Goal: Communication & Community: Answer question/provide support

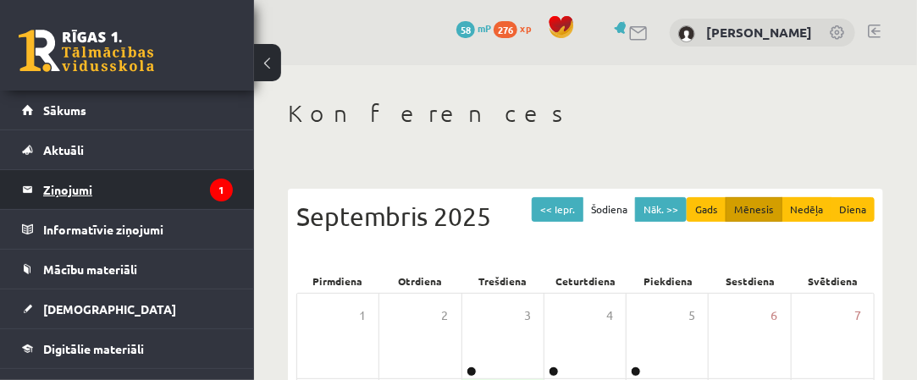
click at [165, 189] on legend "Ziņojumi 1" at bounding box center [138, 189] width 190 height 39
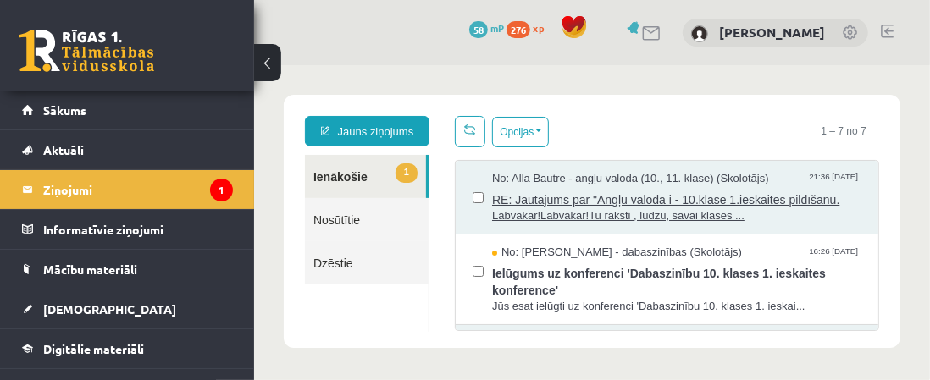
click at [575, 207] on span "Labvakar!Labvakar!Tu raksti , lūdzu, savai klases ..." at bounding box center [675, 215] width 369 height 16
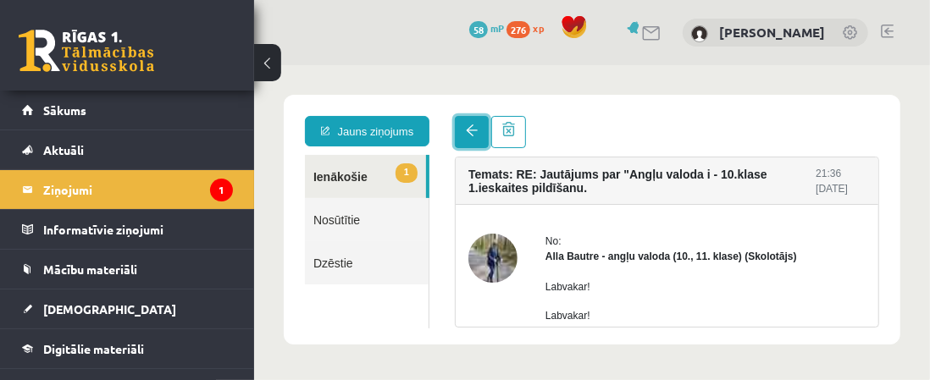
click at [473, 133] on span at bounding box center [471, 130] width 12 height 12
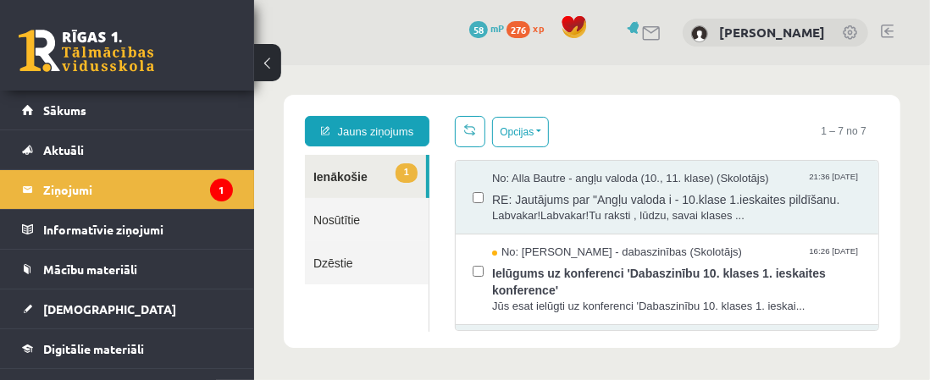
click at [473, 133] on span at bounding box center [469, 129] width 12 height 12
click at [389, 224] on link "Nosūtītie" at bounding box center [366, 218] width 124 height 43
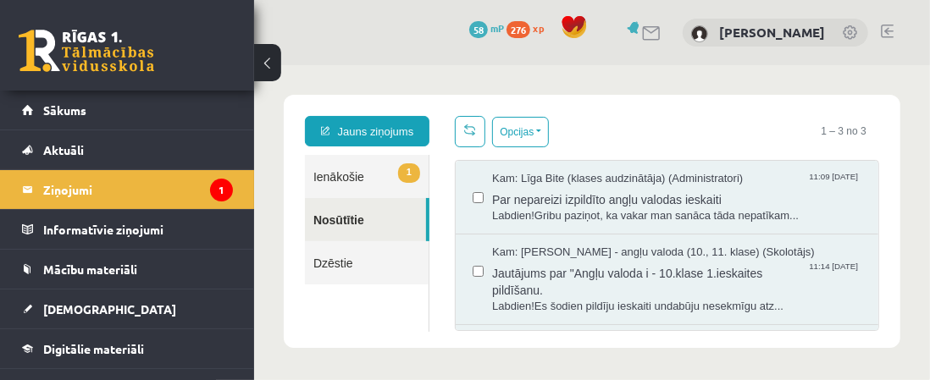
drag, startPoint x: 158, startPoint y: 58, endPoint x: 144, endPoint y: 80, distance: 25.9
click at [158, 58] on div "0 Dāvanas 58 mP 276 xp" at bounding box center [127, 45] width 254 height 91
click at [440, 55] on div "0 Dāvanas 58 mP 276 xp [PERSON_NAME]" at bounding box center [592, 32] width 676 height 65
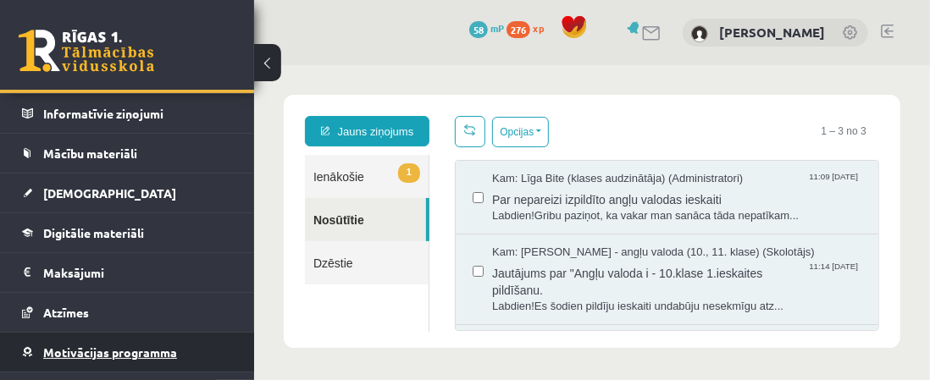
scroll to position [169, 0]
